Goal: Task Accomplishment & Management: Manage account settings

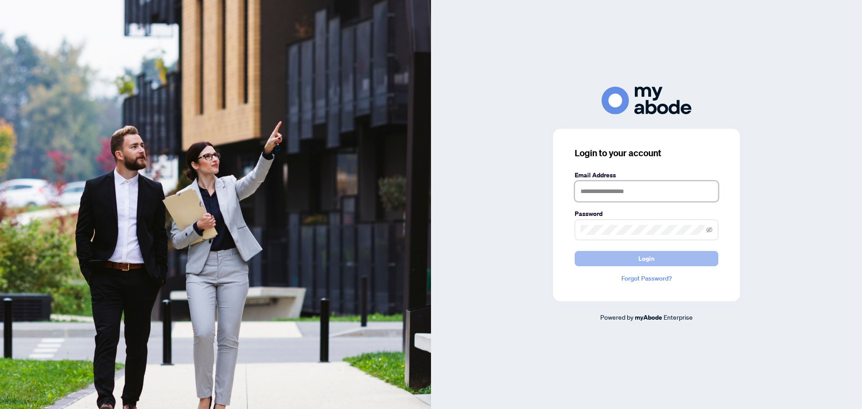
type input "**********"
click at [641, 258] on span "Login" at bounding box center [646, 258] width 16 height 14
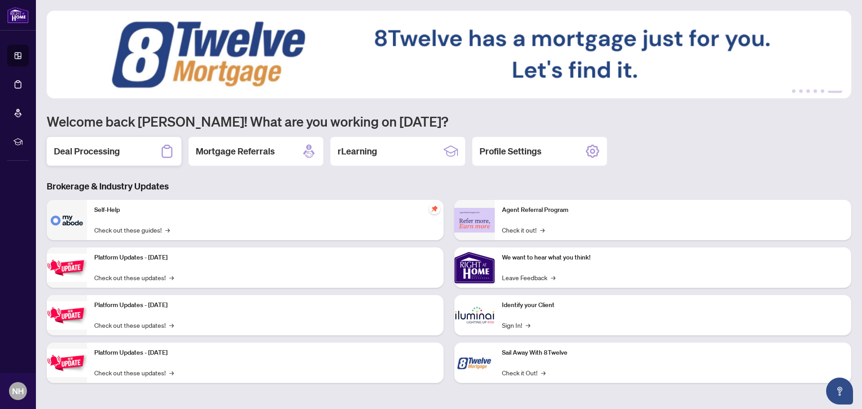
click at [98, 152] on h2 "Deal Processing" at bounding box center [87, 151] width 66 height 13
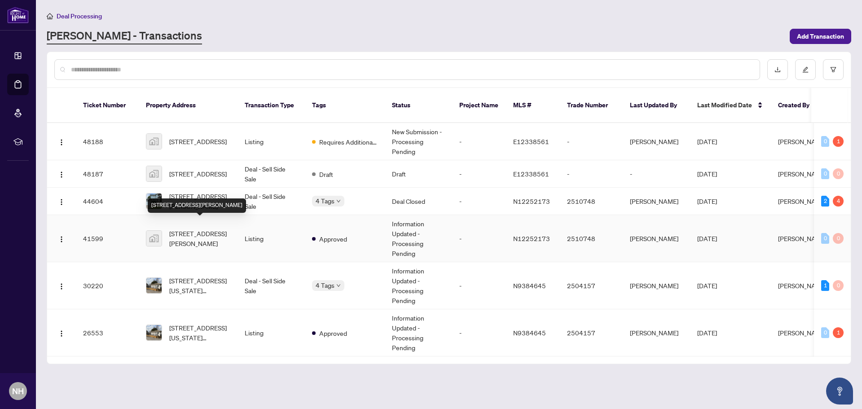
click at [197, 233] on span "[STREET_ADDRESS][PERSON_NAME]" at bounding box center [199, 238] width 61 height 20
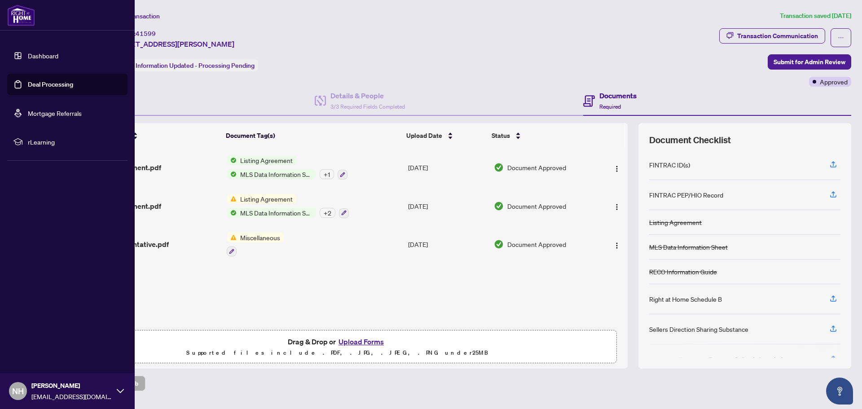
click at [44, 82] on link "Deal Processing" at bounding box center [50, 84] width 45 height 8
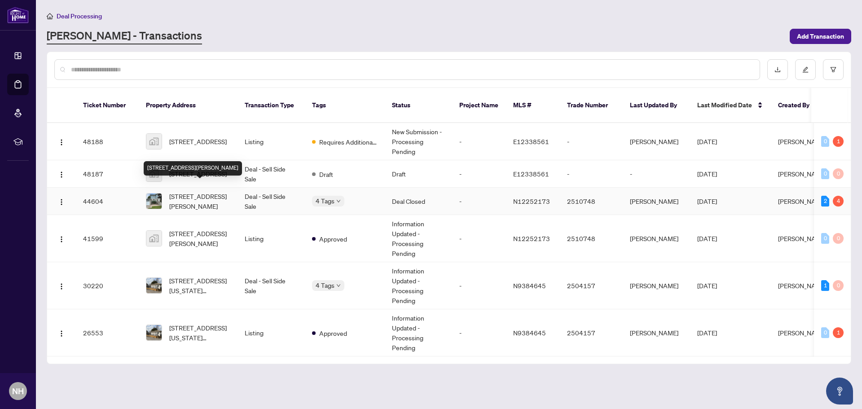
click at [197, 191] on span "[STREET_ADDRESS][PERSON_NAME]" at bounding box center [199, 201] width 61 height 20
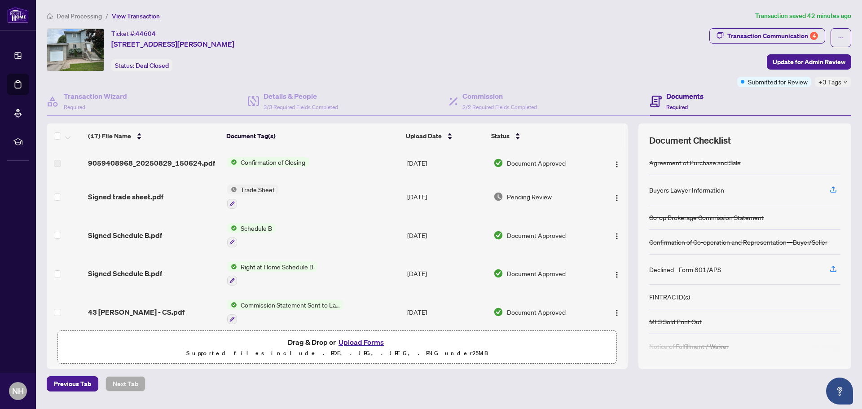
click at [257, 160] on span "Confirmation of Closing" at bounding box center [273, 162] width 72 height 10
click at [273, 190] on span "Confirmation of Closing" at bounding box center [264, 192] width 72 height 10
click at [249, 192] on span "Confirmation of Closing" at bounding box center [264, 192] width 72 height 10
click at [163, 164] on span "9059408968_20250829_150624.pdf" at bounding box center [151, 162] width 127 height 11
click at [136, 165] on span "9059408968_20250829_150624.pdf" at bounding box center [151, 162] width 127 height 11
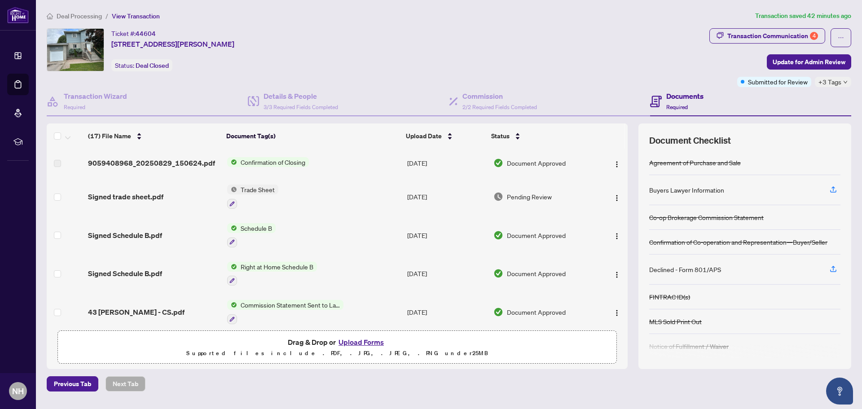
click at [273, 164] on span "Confirmation of Closing" at bounding box center [273, 162] width 72 height 10
